Goal: Task Accomplishment & Management: Use online tool/utility

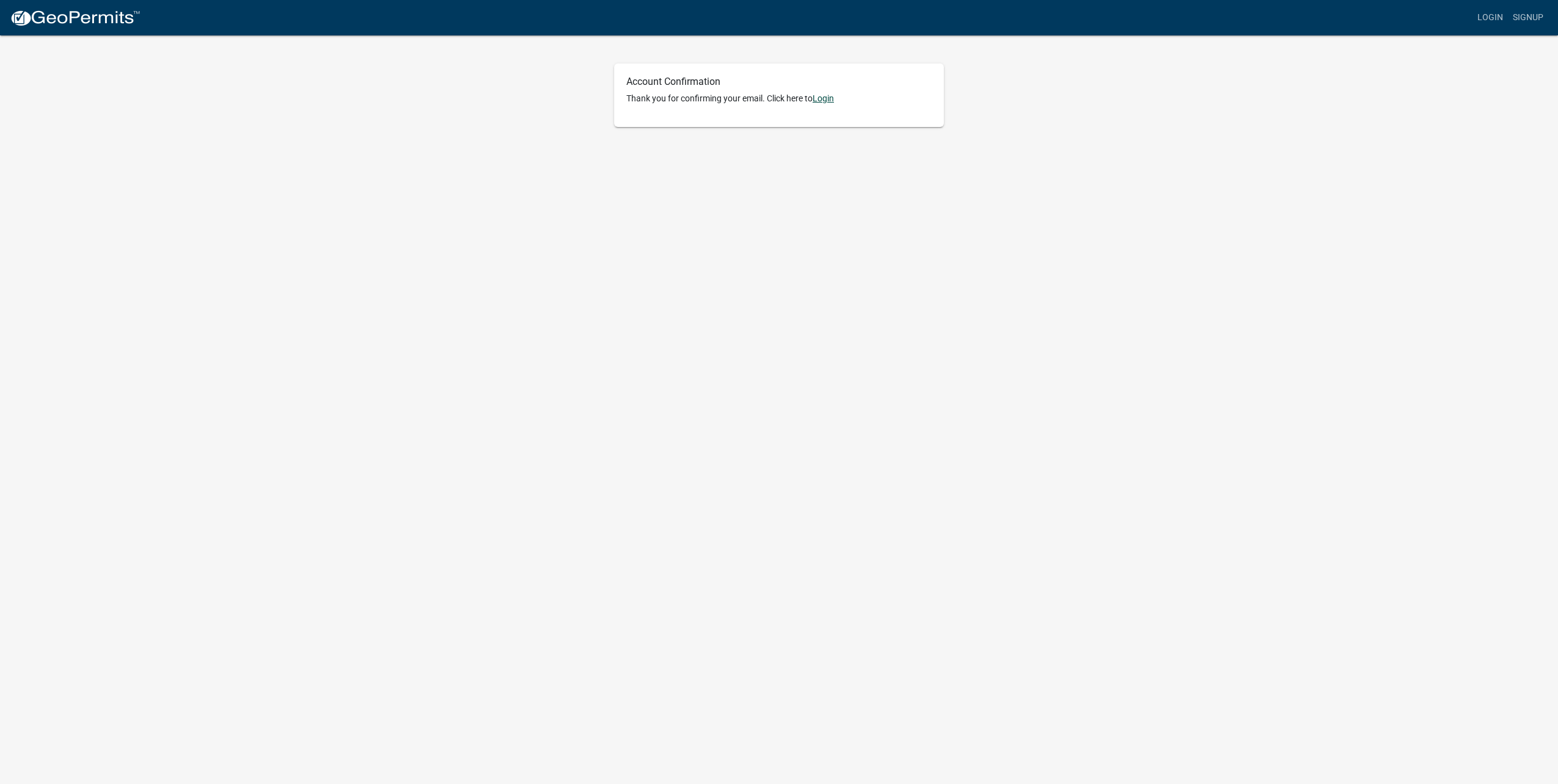
click at [831, 95] on link "Login" at bounding box center [823, 98] width 22 height 10
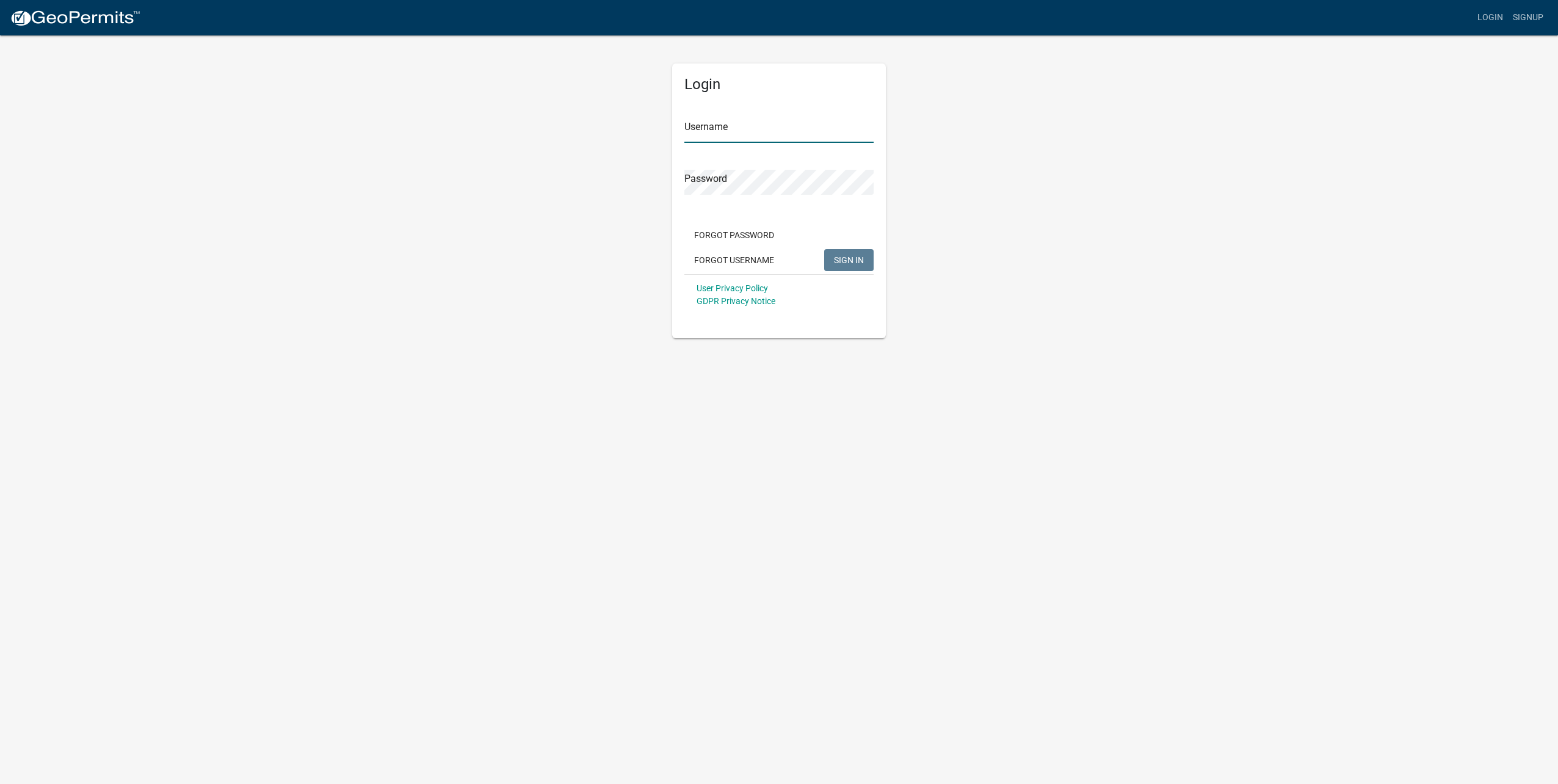
type input "[EMAIL_ADDRESS][DOMAIN_NAME]"
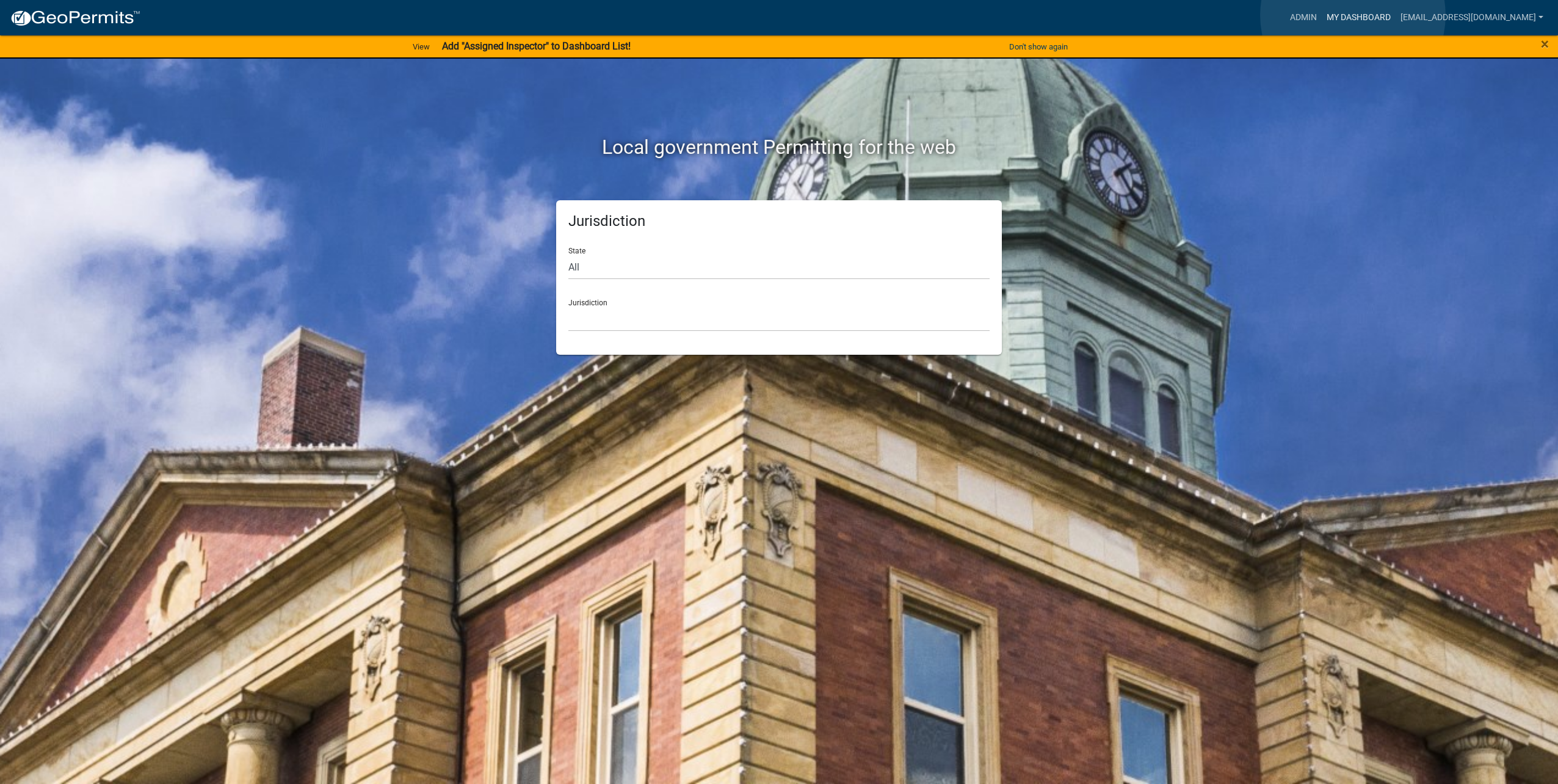
click at [1353, 16] on link "My Dashboard" at bounding box center [1358, 17] width 74 height 23
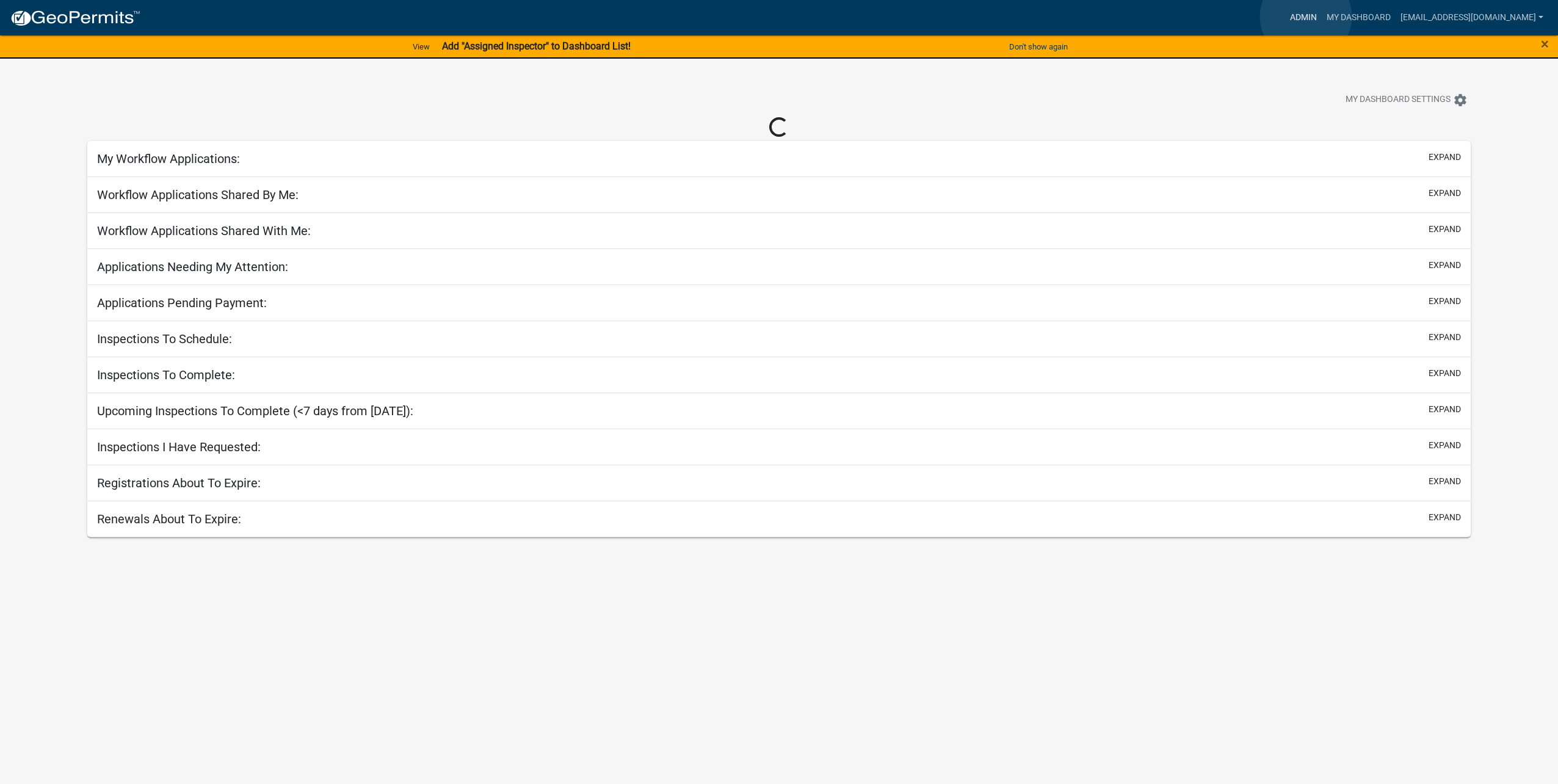
click at [1306, 16] on link "Admin" at bounding box center [1304, 17] width 36 height 23
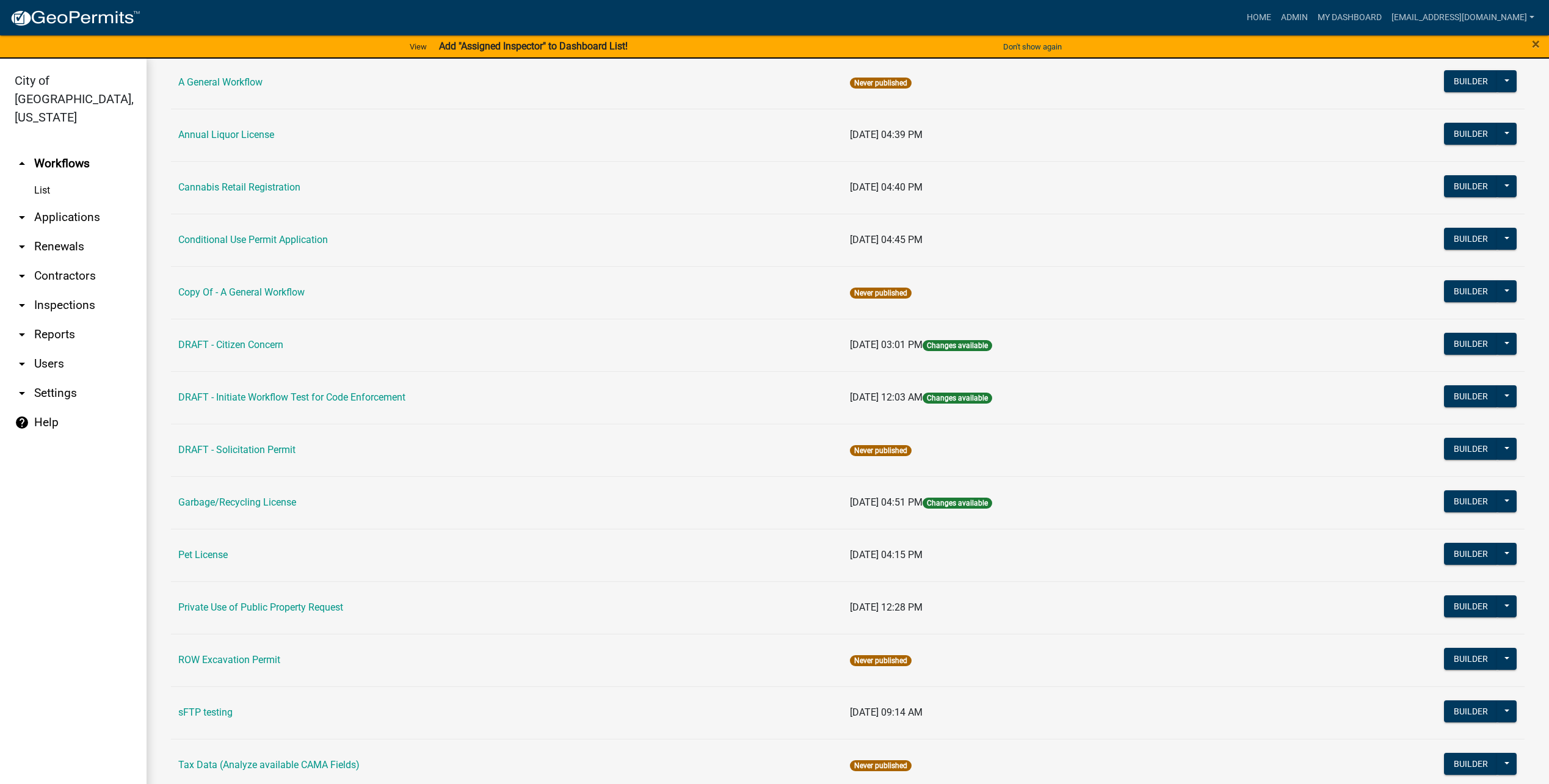
scroll to position [49, 0]
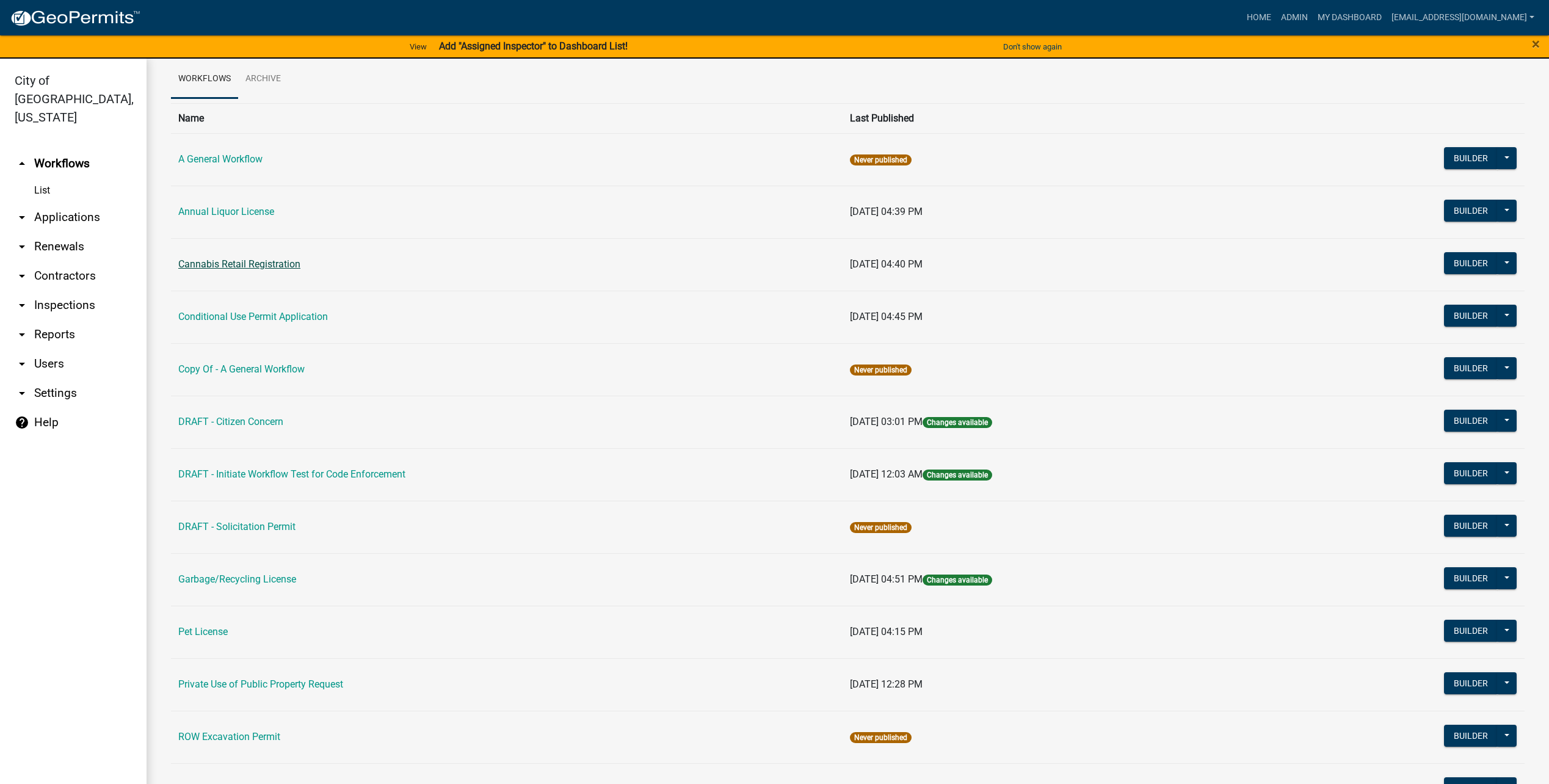
click at [267, 258] on link "Cannabis Retail Registration" at bounding box center [239, 264] width 122 height 11
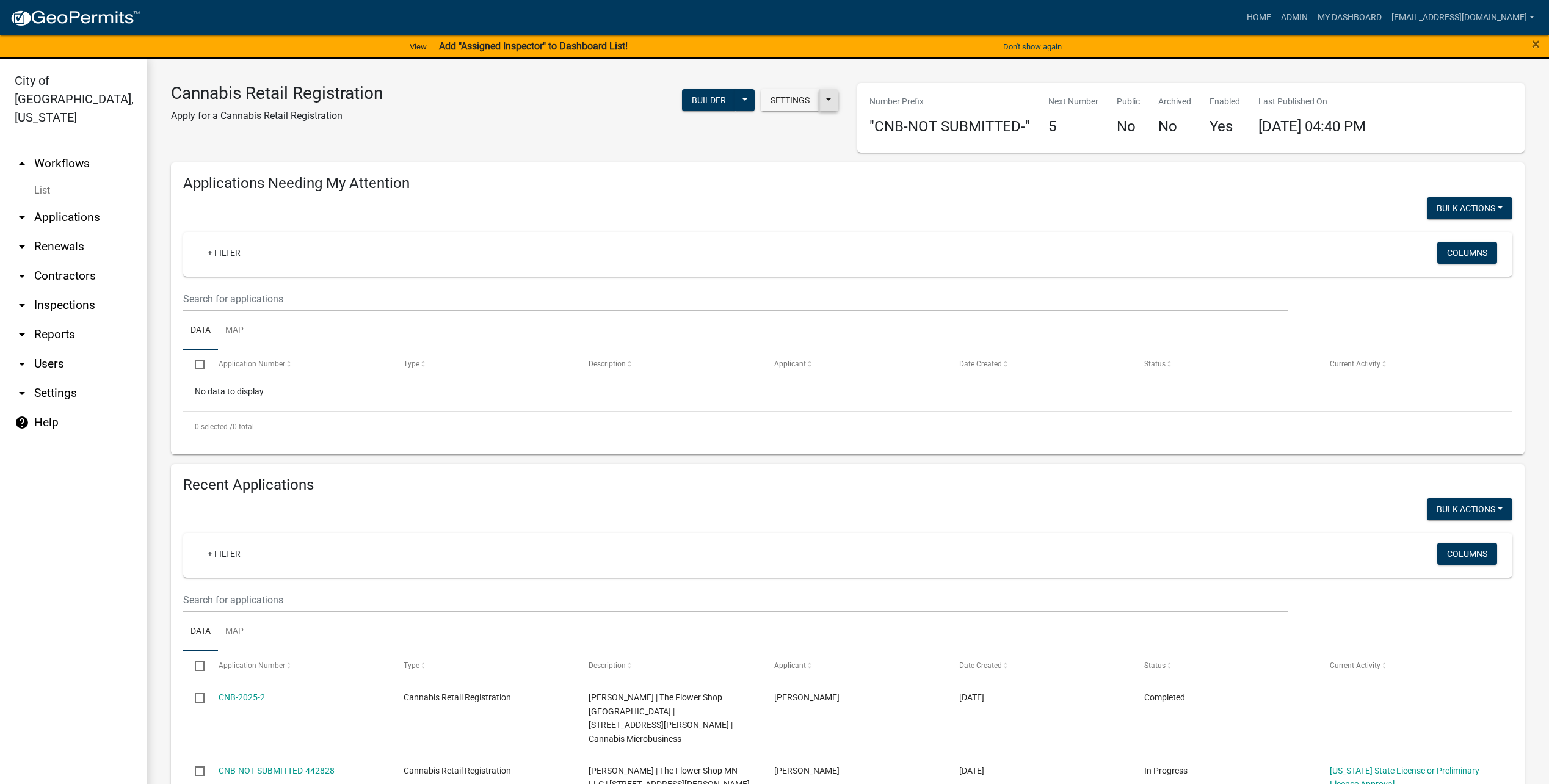
click at [821, 106] on button at bounding box center [828, 100] width 20 height 22
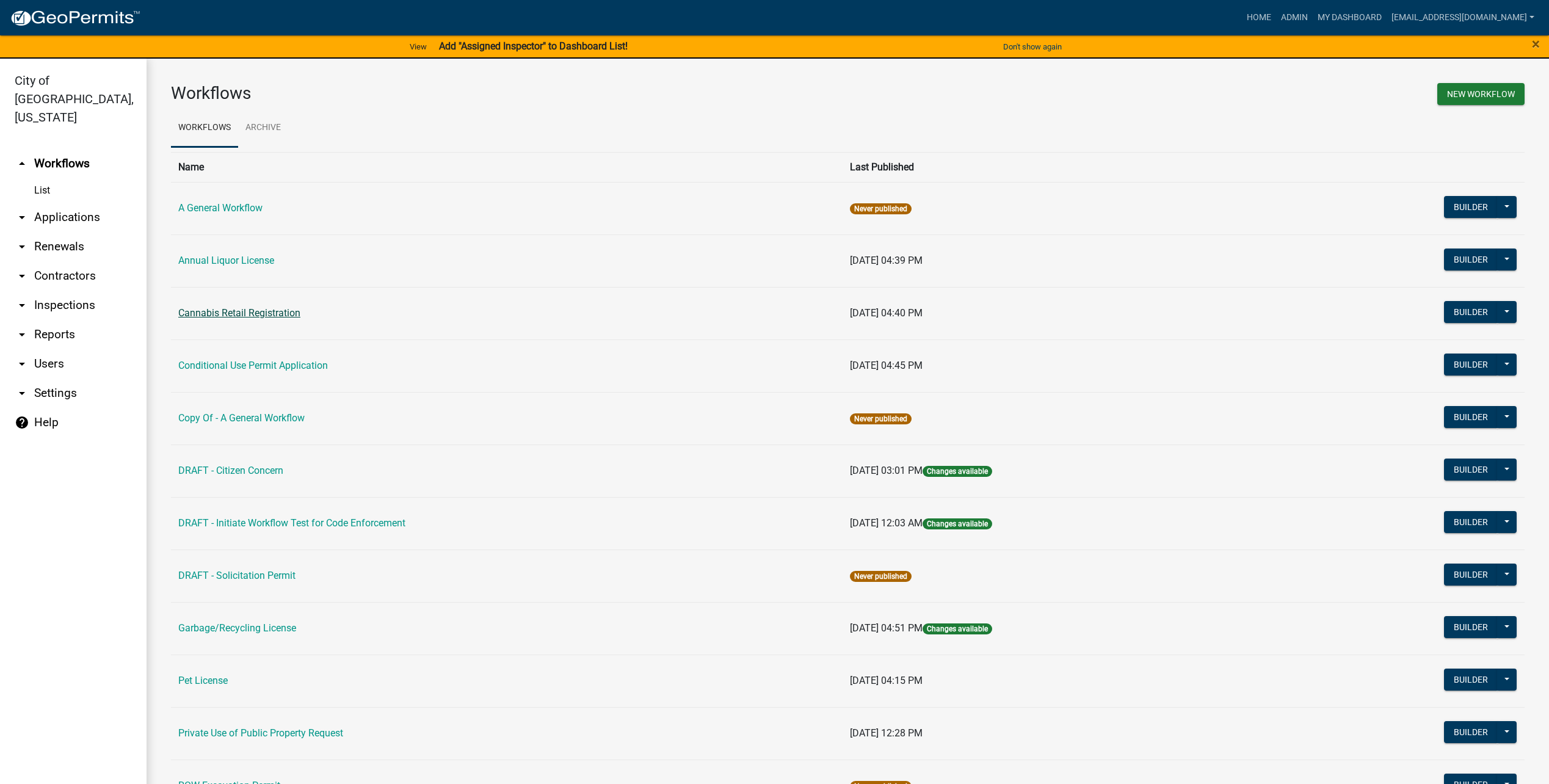
click at [232, 312] on link "Cannabis Retail Registration" at bounding box center [239, 312] width 122 height 11
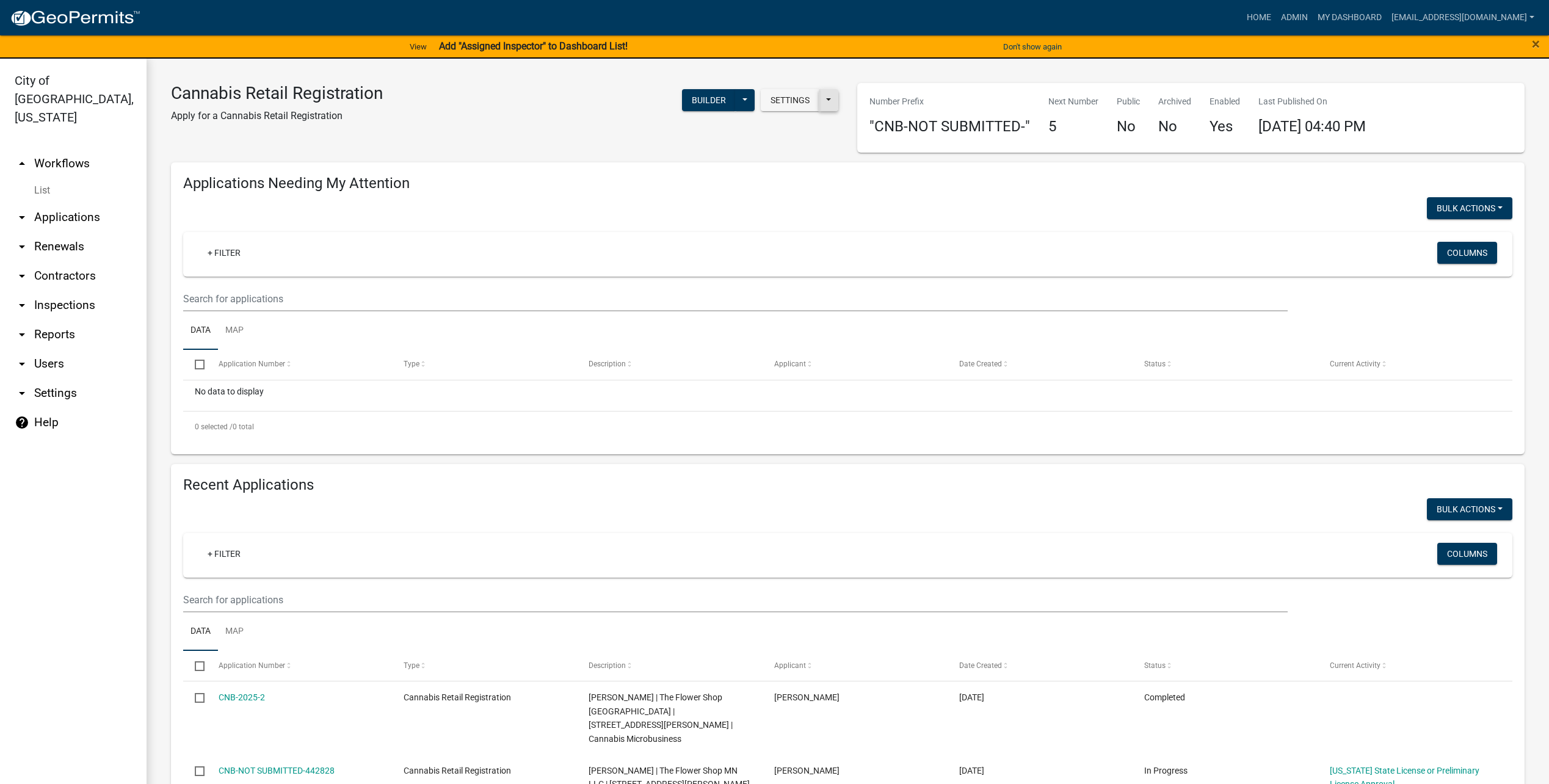
click at [826, 104] on button at bounding box center [828, 100] width 20 height 22
click at [862, 133] on button "Start Application URL" at bounding box center [905, 132] width 171 height 29
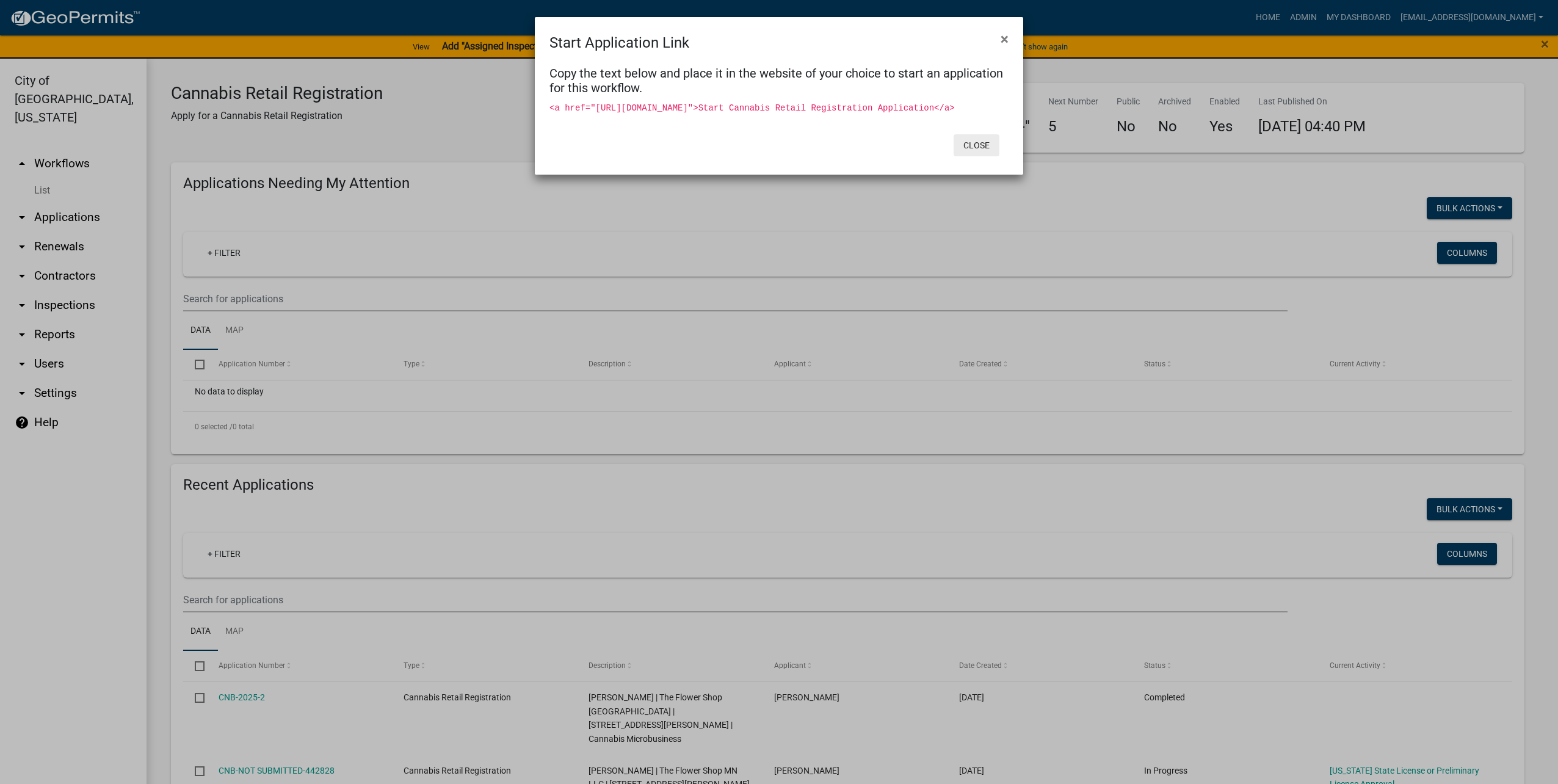
click at [975, 156] on button "Close" at bounding box center [976, 145] width 46 height 22
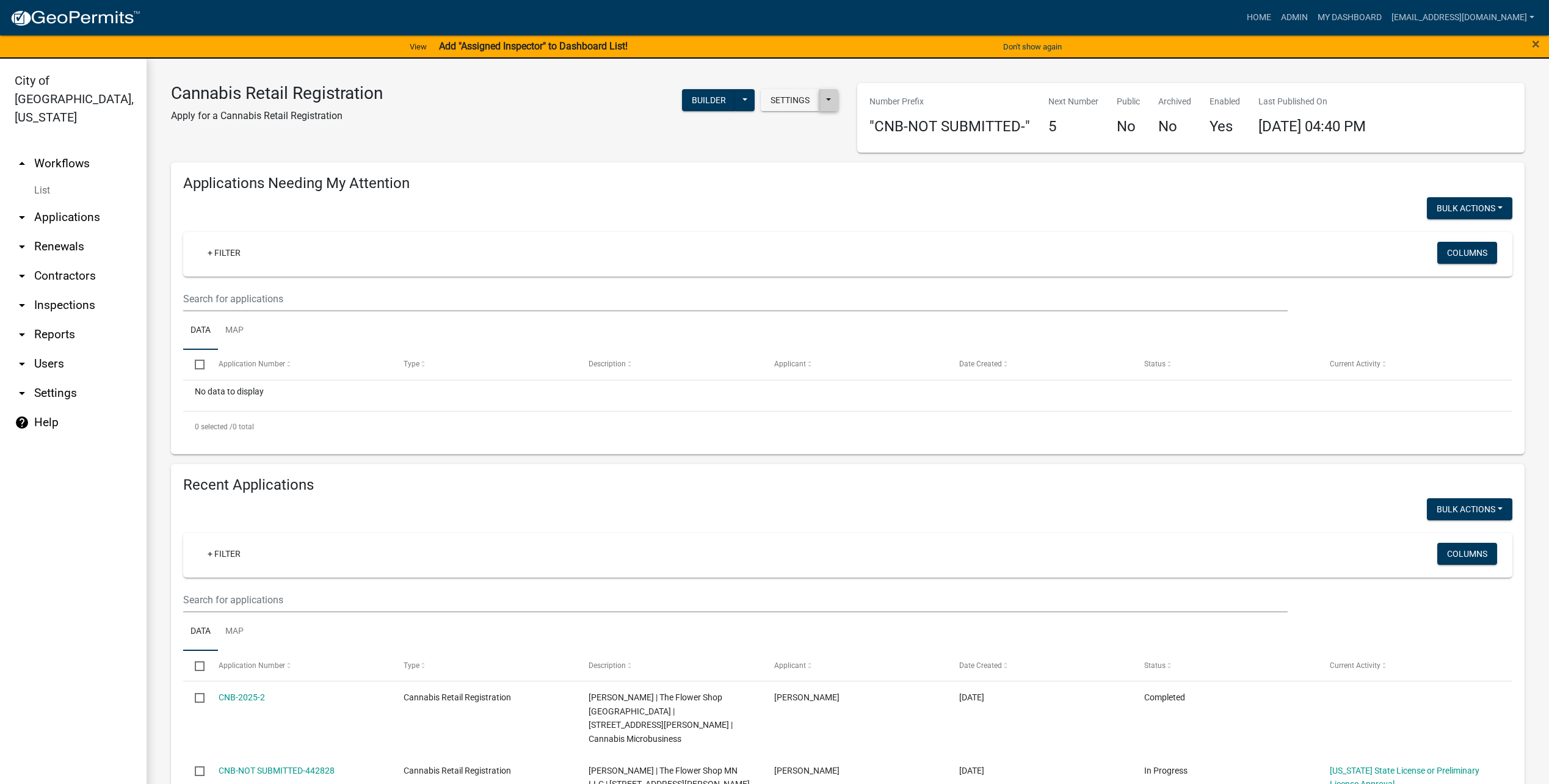
click at [826, 98] on button at bounding box center [828, 100] width 20 height 22
click at [866, 127] on button "Start Application URL" at bounding box center [905, 132] width 171 height 29
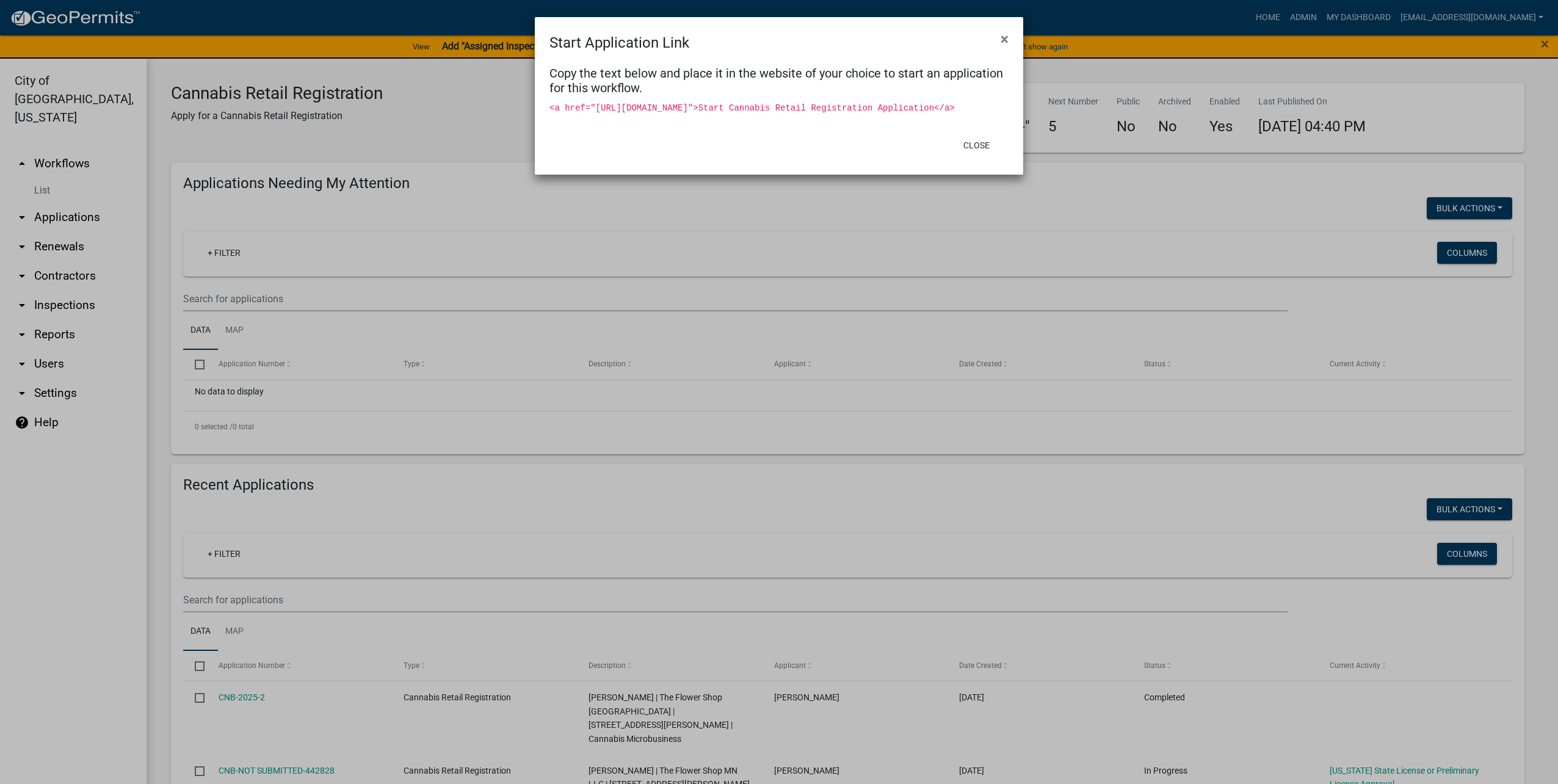
drag, startPoint x: 592, startPoint y: 106, endPoint x: 770, endPoint y: 122, distance: 178.7
click at [770, 113] on code "<a href="https://permitting-api.schneidergis.com/home/StartWorkflowApplication?…" at bounding box center [751, 108] width 405 height 10
copy code "https://permitting-api.schneidergis.com/home/StartWorkflowApplication?WorkflowI…"
